Goal: Task Accomplishment & Management: Manage account settings

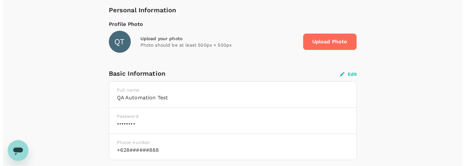
scroll to position [107, 0]
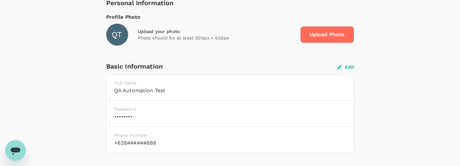
click at [351, 68] on button "Edit" at bounding box center [345, 67] width 17 height 6
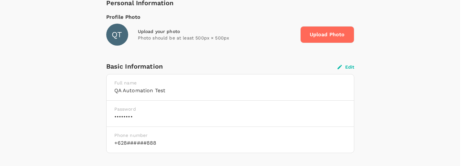
type input "QA Automation"
type input "Test"
type input "62"
type input "8888888888"
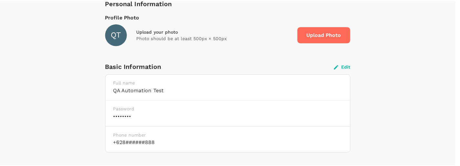
scroll to position [20, 0]
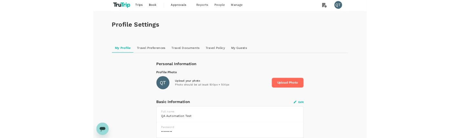
scroll to position [8, 0]
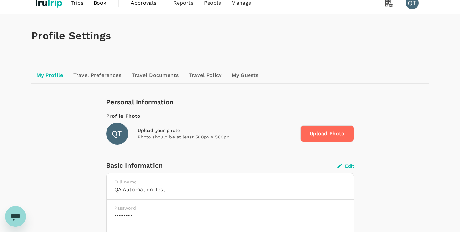
click at [325, 137] on span "Upload Photo" at bounding box center [327, 133] width 54 height 17
click at [0, 0] on input "Upload Photo" at bounding box center [0, 0] width 0 height 0
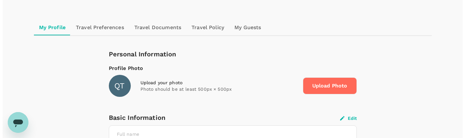
scroll to position [57, 0]
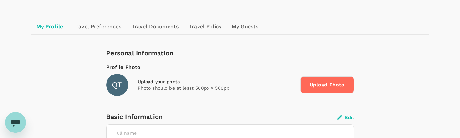
click at [329, 82] on span "Upload Photo" at bounding box center [327, 84] width 54 height 17
click at [0, 0] on input "Upload Photo" at bounding box center [0, 0] width 0 height 0
click at [330, 83] on span "Upload Photo" at bounding box center [327, 84] width 54 height 17
click at [0, 0] on input "Upload Photo" at bounding box center [0, 0] width 0 height 0
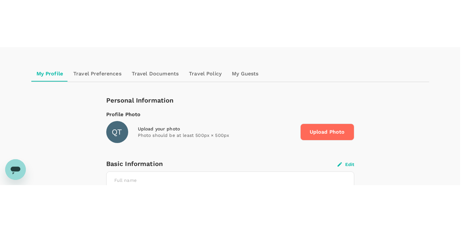
scroll to position [29, 0]
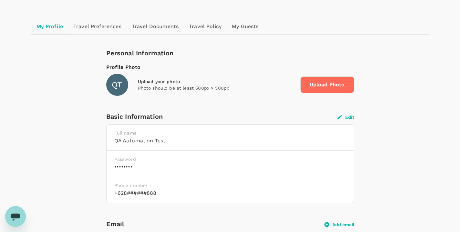
click at [338, 86] on span "Upload Photo" at bounding box center [327, 84] width 54 height 17
click at [0, 0] on input "Upload Photo" at bounding box center [0, 0] width 0 height 0
type input "0.6"
drag, startPoint x: 343, startPoint y: 166, endPoint x: 328, endPoint y: 164, distance: 14.6
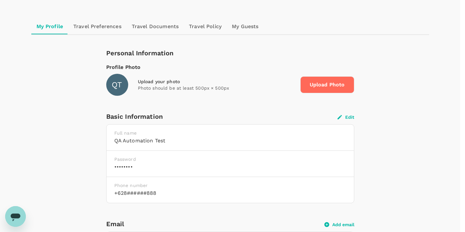
type input "140"
drag, startPoint x: 322, startPoint y: 176, endPoint x: 334, endPoint y: 176, distance: 11.9
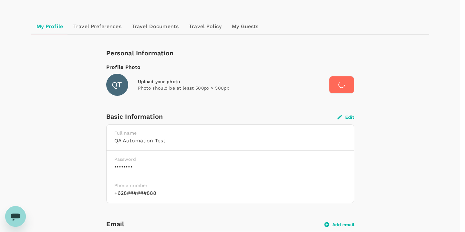
scroll to position [65, 0]
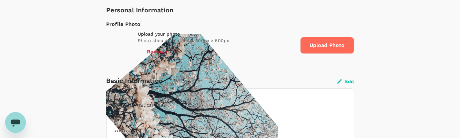
scroll to position [39, 0]
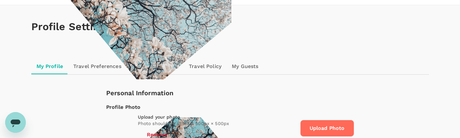
click at [153, 126] on button "Remove" at bounding box center [157, 134] width 38 height 16
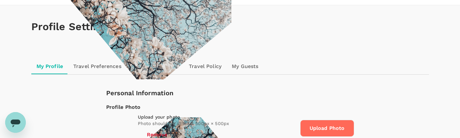
click at [149, 126] on button "Remove" at bounding box center [157, 134] width 38 height 16
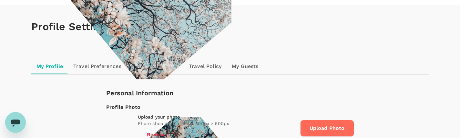
click at [156, 126] on button "Remove" at bounding box center [157, 134] width 38 height 16
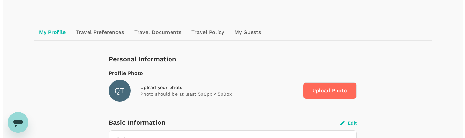
scroll to position [54, 0]
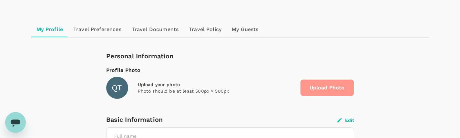
click at [317, 85] on span "Upload Photo" at bounding box center [327, 87] width 54 height 17
click at [0, 0] on input "Upload Photo" at bounding box center [0, 0] width 0 height 0
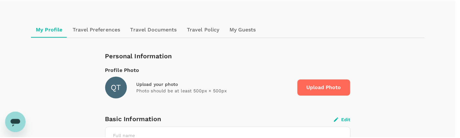
scroll to position [159, 0]
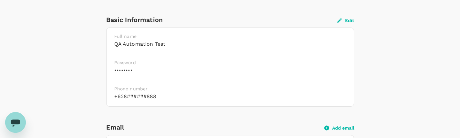
scroll to position [131, 0]
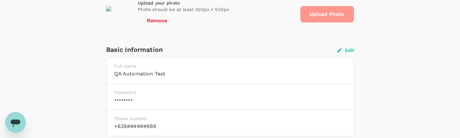
click at [331, 15] on span "Upload Photo" at bounding box center [327, 14] width 54 height 17
click at [0, 0] on input "Upload Photo" at bounding box center [0, 0] width 0 height 0
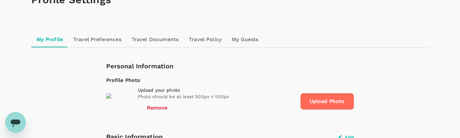
scroll to position [32, 0]
